Goal: Information Seeking & Learning: Learn about a topic

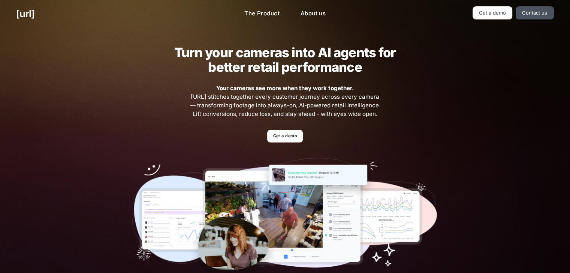
click at [285, 134] on link "Get a demo" at bounding box center [285, 136] width 36 height 13
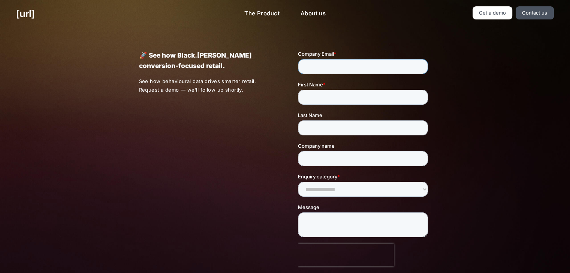
click at [325, 69] on input "Company Email *" at bounding box center [363, 66] width 130 height 15
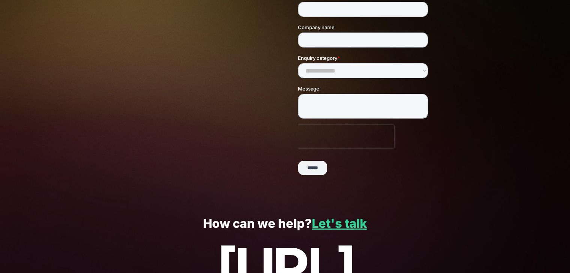
scroll to position [150, 0]
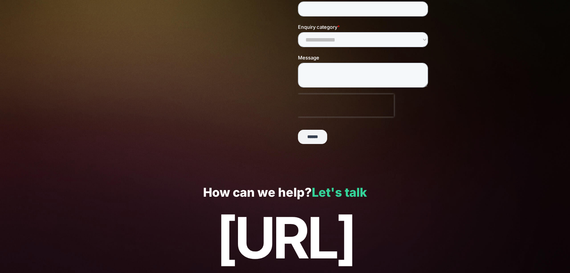
click at [347, 192] on link "Let's talk" at bounding box center [339, 192] width 55 height 15
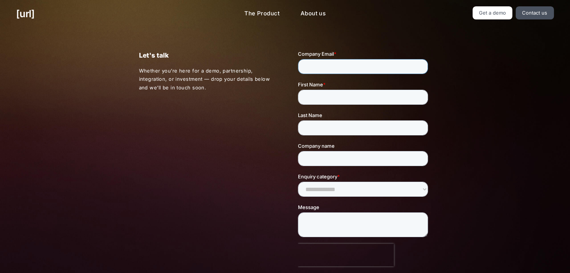
click at [350, 66] on input "Company Email *" at bounding box center [363, 66] width 130 height 15
type input "**********"
click at [334, 101] on input "First Name *" at bounding box center [363, 97] width 130 height 15
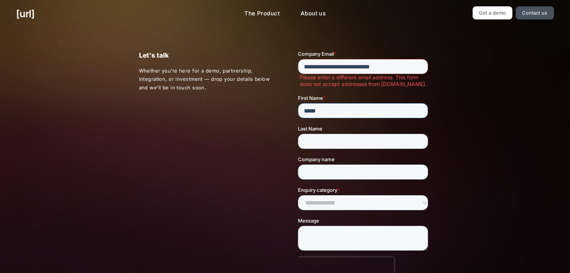
type input "******"
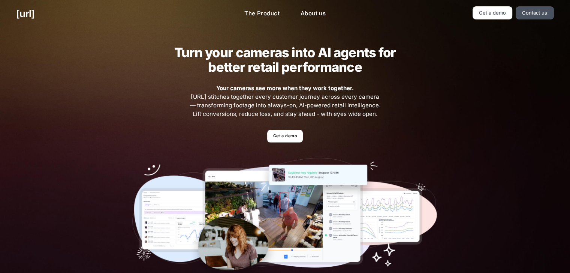
drag, startPoint x: 270, startPoint y: 13, endPoint x: 268, endPoint y: 21, distance: 8.4
click at [270, 13] on link "The Product" at bounding box center [261, 13] width 47 height 15
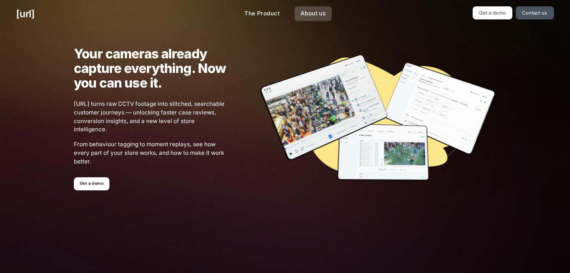
click at [311, 17] on link "About us" at bounding box center [312, 13] width 37 height 15
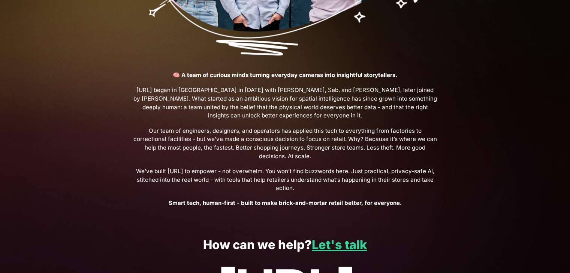
scroll to position [276, 0]
